Goal: Information Seeking & Learning: Learn about a topic

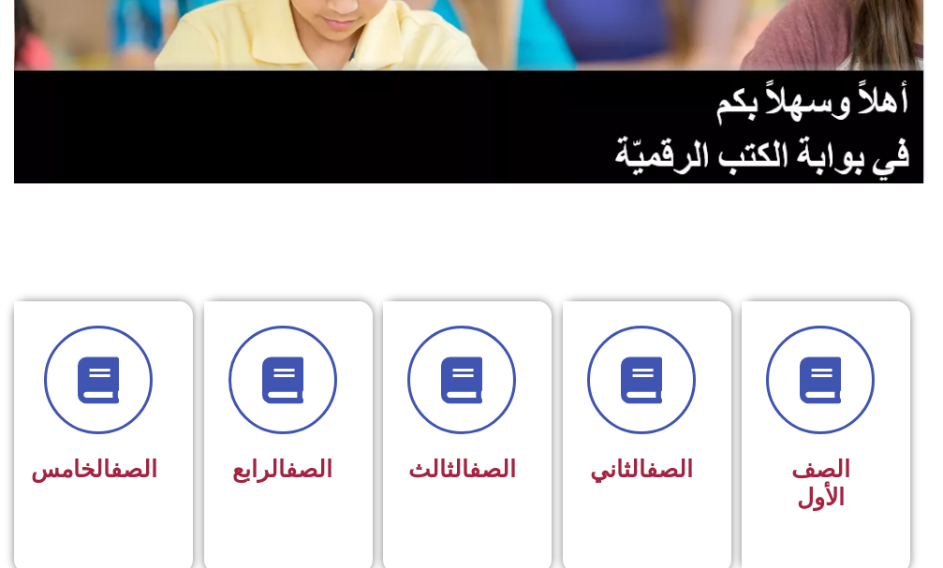
scroll to position [281, 0]
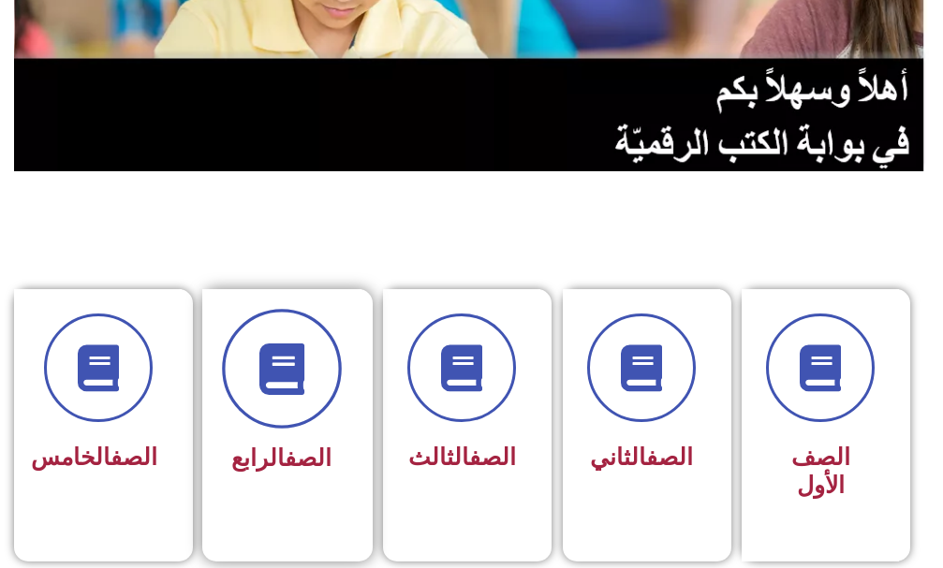
click at [278, 357] on icon at bounding box center [281, 368] width 51 height 51
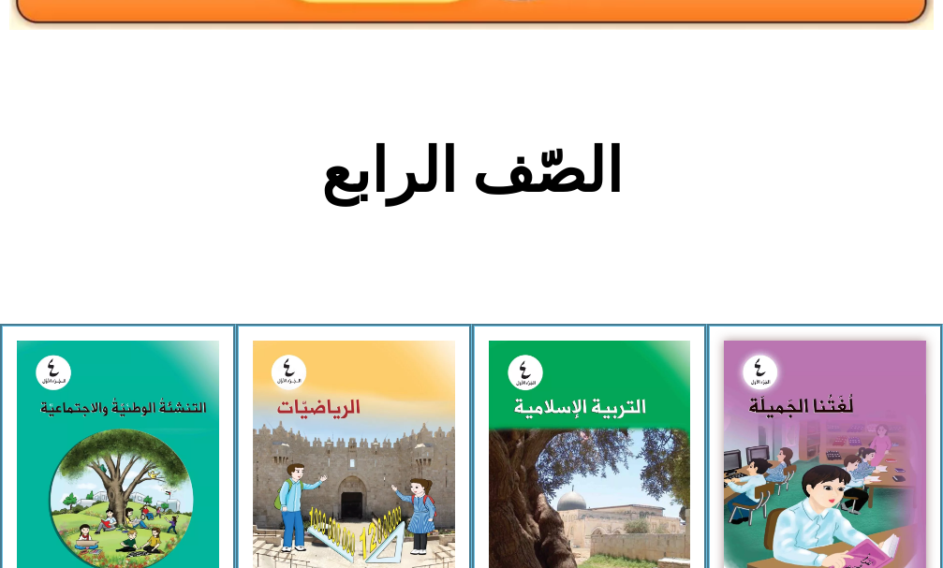
scroll to position [375, 0]
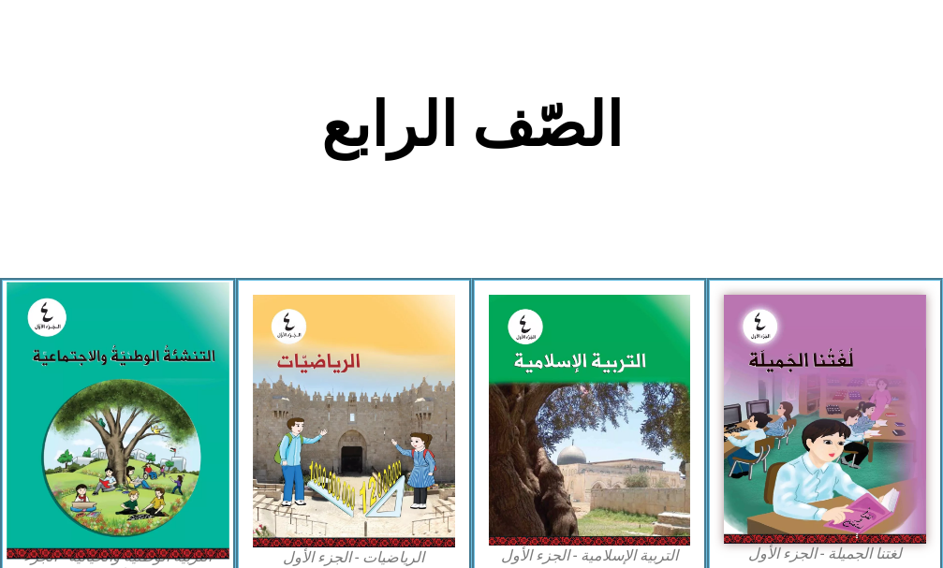
click at [41, 387] on img at bounding box center [118, 420] width 222 height 277
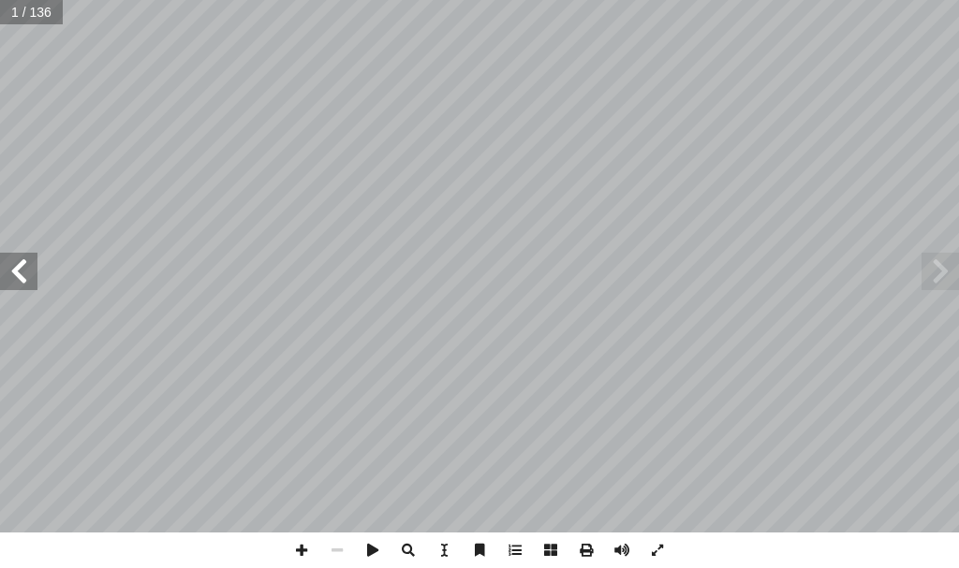
click at [939, 270] on span at bounding box center [939, 271] width 37 height 37
click at [7, 266] on span at bounding box center [18, 271] width 37 height 37
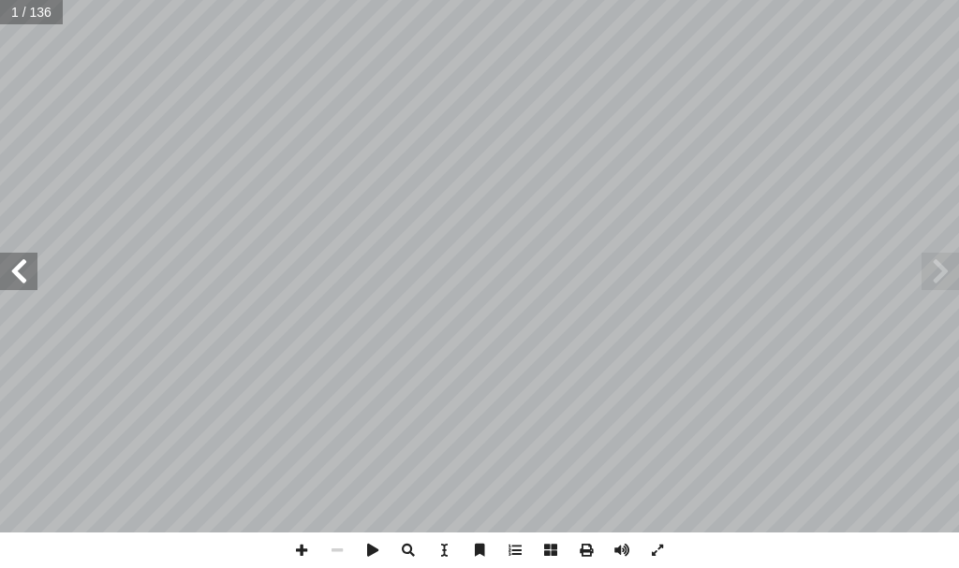
click at [7, 266] on span at bounding box center [18, 271] width 37 height 37
click at [5, 256] on span at bounding box center [18, 271] width 37 height 37
click at [0, 253] on span at bounding box center [18, 271] width 37 height 37
click at [926, 276] on span at bounding box center [939, 271] width 37 height 37
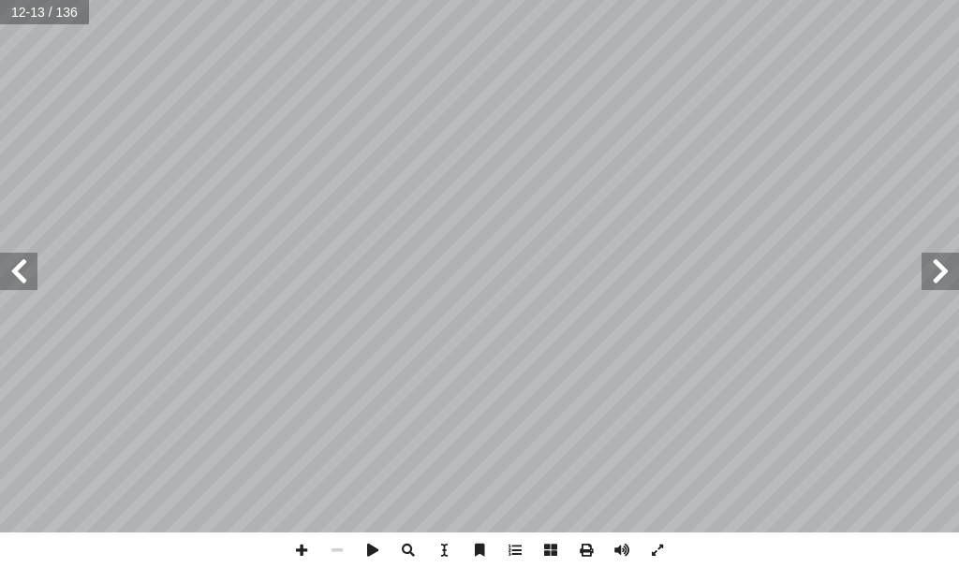
click at [923, 277] on span at bounding box center [939, 271] width 37 height 37
click at [933, 277] on span at bounding box center [939, 271] width 37 height 37
click at [948, 270] on span at bounding box center [939, 271] width 37 height 37
click at [307, 555] on span at bounding box center [302, 551] width 36 height 36
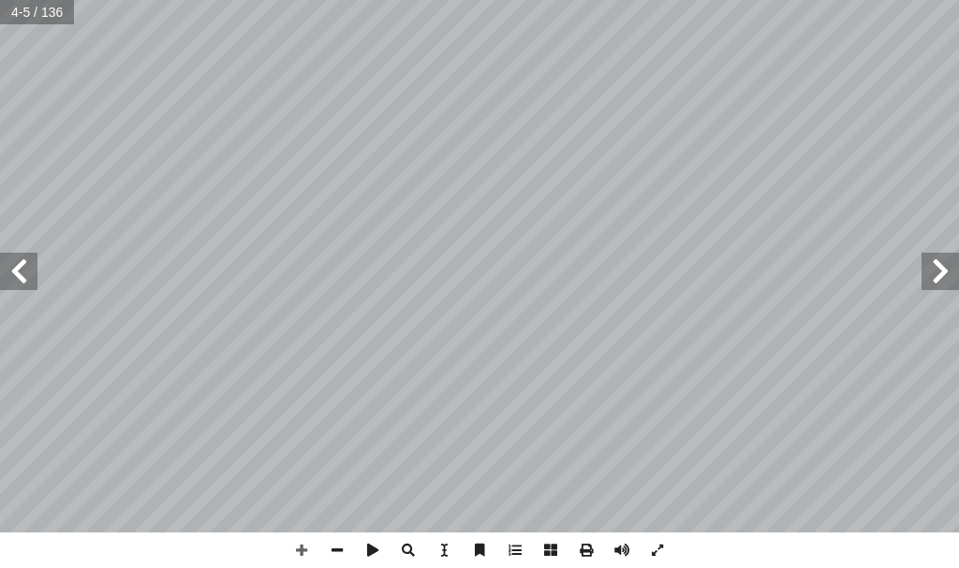
click at [27, 276] on span at bounding box center [18, 271] width 37 height 37
click at [34, 276] on span at bounding box center [18, 271] width 37 height 37
drag, startPoint x: 16, startPoint y: 286, endPoint x: 25, endPoint y: 264, distance: 24.3
click at [25, 265] on span at bounding box center [18, 271] width 37 height 37
click at [25, 261] on span at bounding box center [18, 271] width 37 height 37
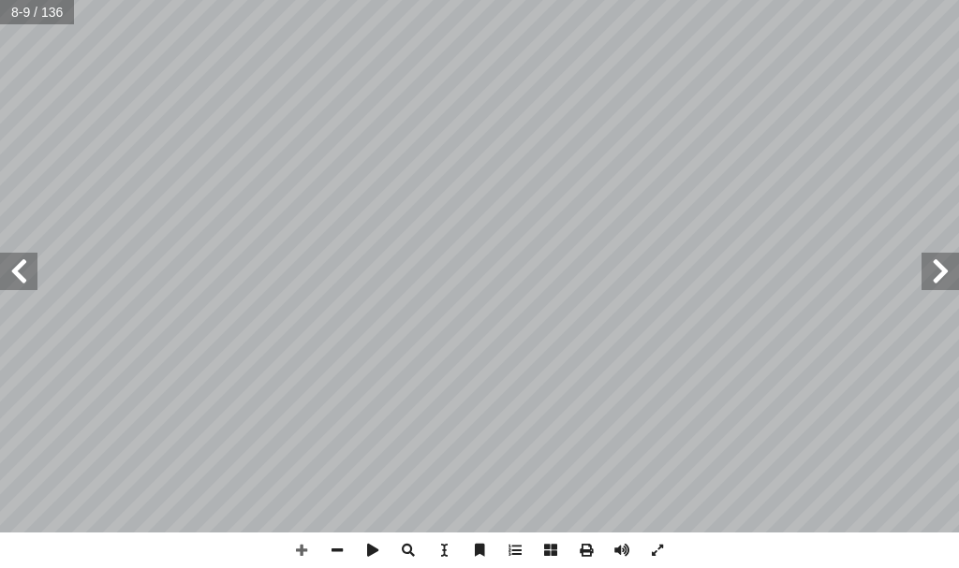
click at [25, 261] on span at bounding box center [18, 271] width 37 height 37
click at [25, 260] on span at bounding box center [18, 271] width 37 height 37
click at [26, 257] on span at bounding box center [18, 271] width 37 height 37
click at [0, 261] on span at bounding box center [18, 271] width 37 height 37
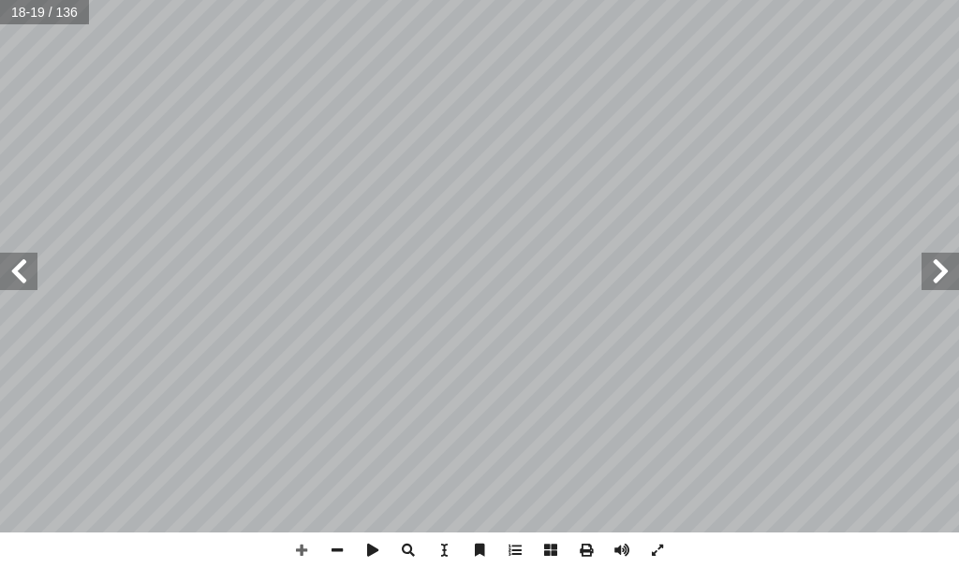
click at [11, 262] on span at bounding box center [18, 271] width 37 height 37
click at [25, 286] on span at bounding box center [18, 271] width 37 height 37
click at [35, 274] on span at bounding box center [18, 271] width 37 height 37
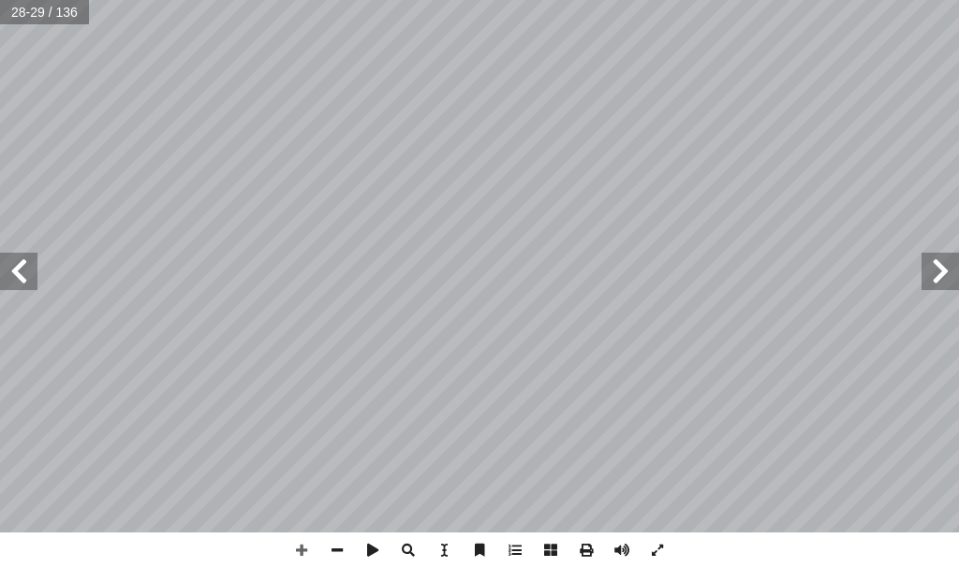
click at [16, 268] on span at bounding box center [18, 271] width 37 height 37
click at [28, 266] on span at bounding box center [18, 271] width 37 height 37
click at [17, 264] on span at bounding box center [18, 271] width 37 height 37
click at [18, 278] on span at bounding box center [18, 271] width 37 height 37
click at [945, 278] on span at bounding box center [939, 271] width 37 height 37
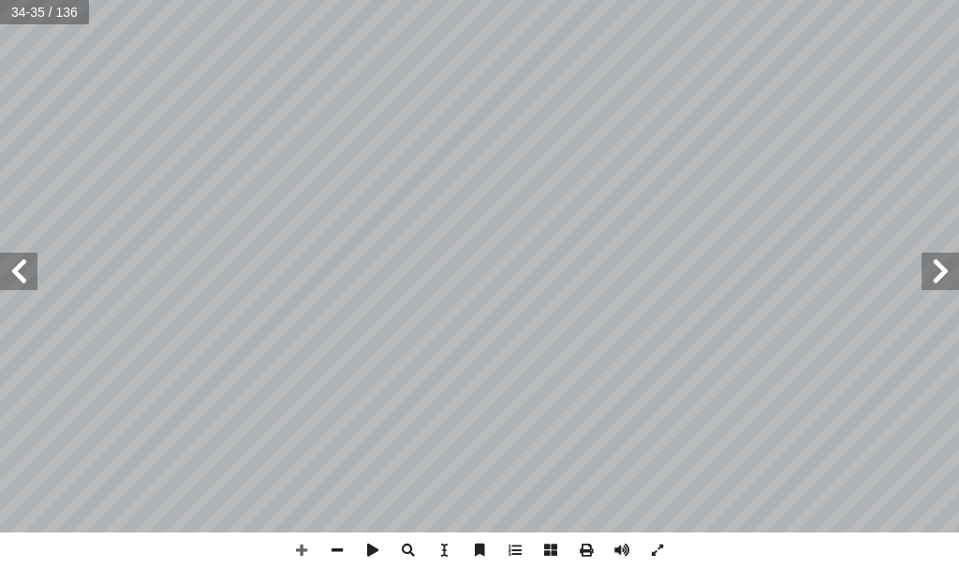
click at [18, 263] on span at bounding box center [18, 271] width 37 height 37
click at [0, 265] on span at bounding box center [18, 271] width 37 height 37
click at [47, 247] on div "٢ ة َّ ي ِ لام ْ س ِ إ ا و ٌ ة َّ ي ِ ب َ ر َ ع ُ طين ْ س َ ل ِ ف لى: َ يكونوا …" at bounding box center [479, 266] width 959 height 533
drag, startPoint x: 11, startPoint y: 267, endPoint x: 26, endPoint y: 257, distance: 17.7
click at [16, 259] on span at bounding box center [18, 271] width 37 height 37
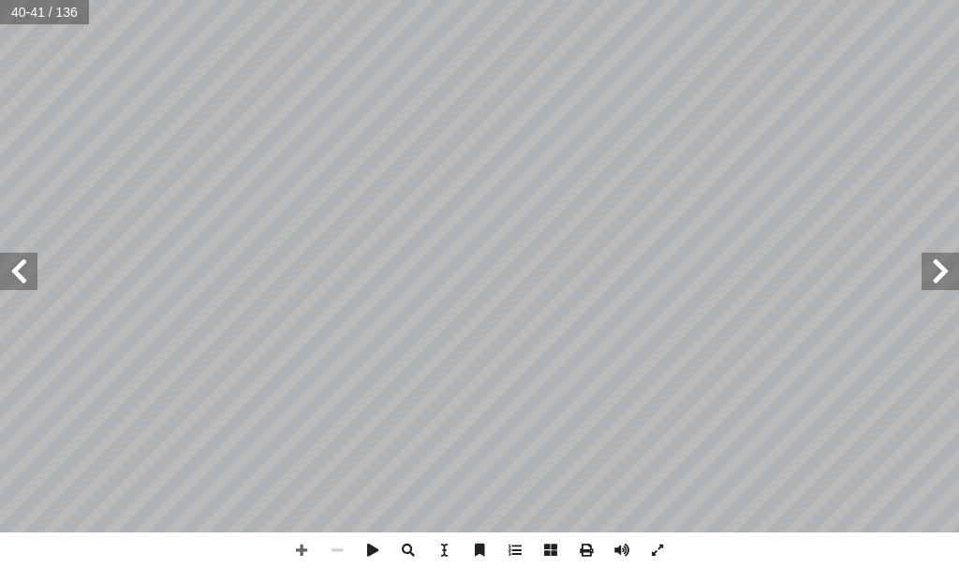
click at [15, 261] on span at bounding box center [18, 271] width 37 height 37
click at [20, 259] on span at bounding box center [18, 271] width 37 height 37
click at [14, 272] on span at bounding box center [18, 271] width 37 height 37
click at [35, 283] on span at bounding box center [18, 271] width 37 height 37
click at [22, 272] on span at bounding box center [18, 271] width 37 height 37
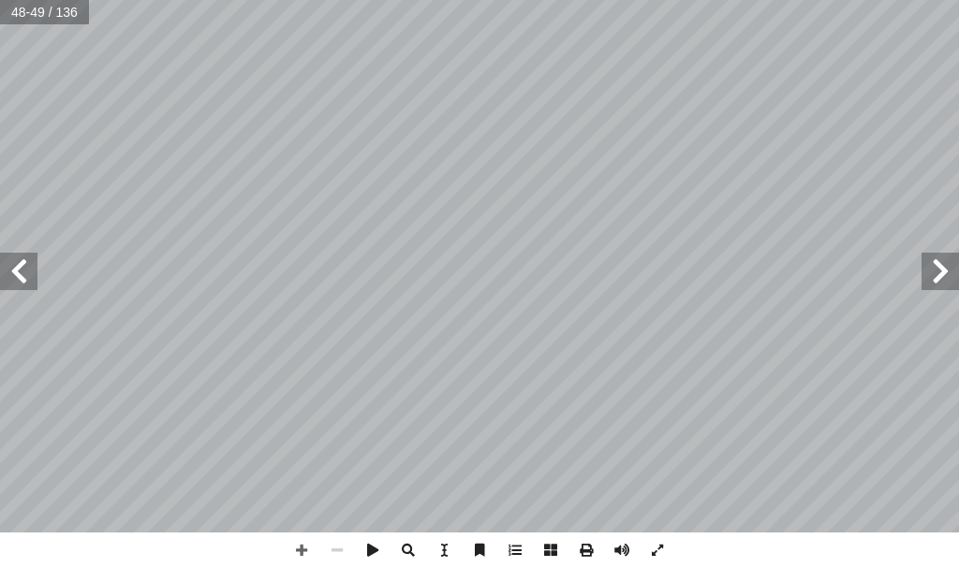
click at [22, 270] on span at bounding box center [18, 271] width 37 height 37
click at [301, 547] on span at bounding box center [302, 551] width 36 height 36
click at [302, 551] on span at bounding box center [302, 551] width 36 height 36
click at [27, 276] on span at bounding box center [18, 271] width 37 height 37
